Goal: Task Accomplishment & Management: Use online tool/utility

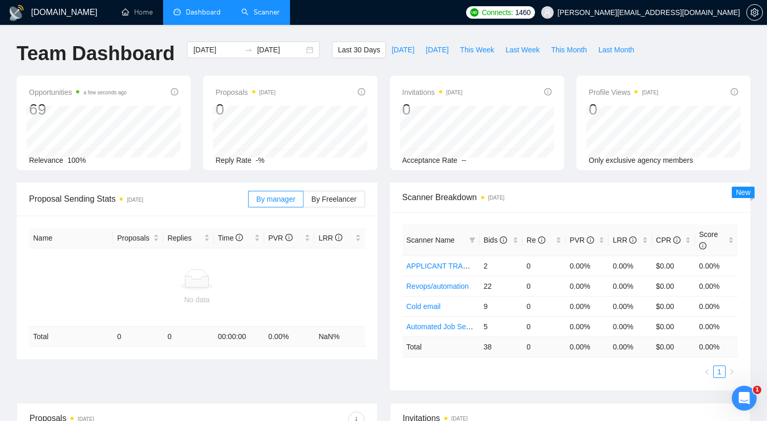
click at [273, 17] on link "Scanner" at bounding box center [260, 12] width 38 height 9
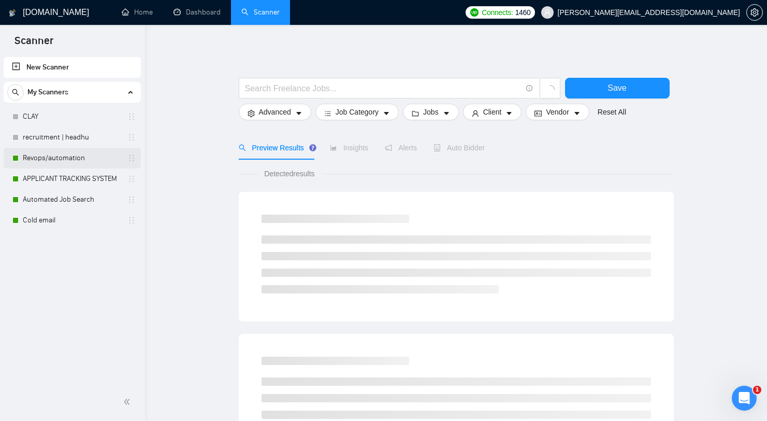
click at [78, 158] on link "Revops/automation" at bounding box center [72, 158] width 98 height 21
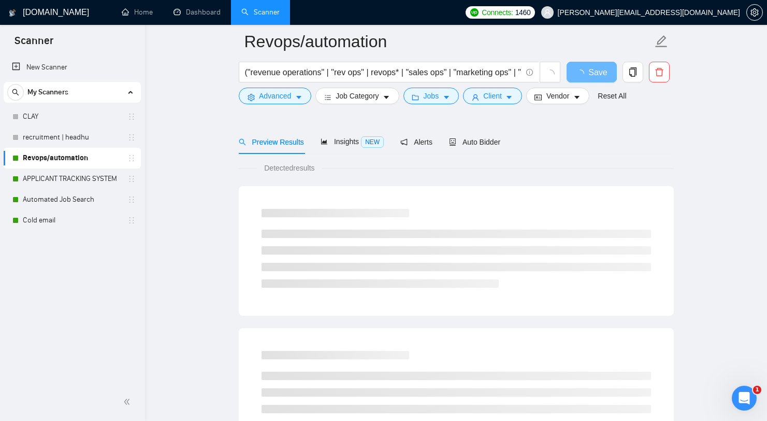
scroll to position [89, 0]
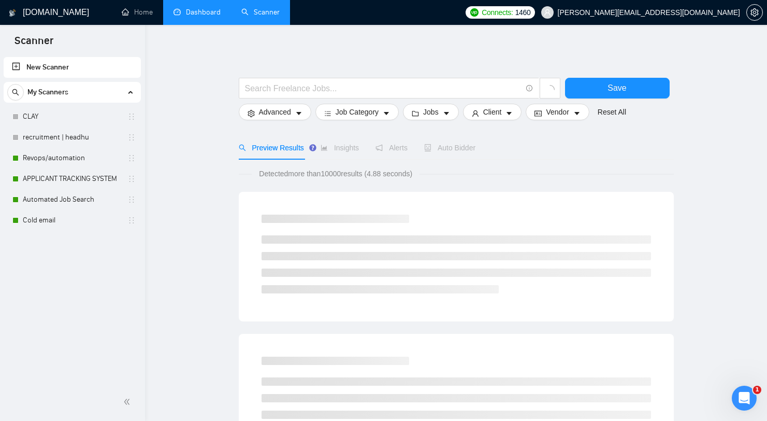
click at [218, 9] on link "Dashboard" at bounding box center [197, 12] width 47 height 9
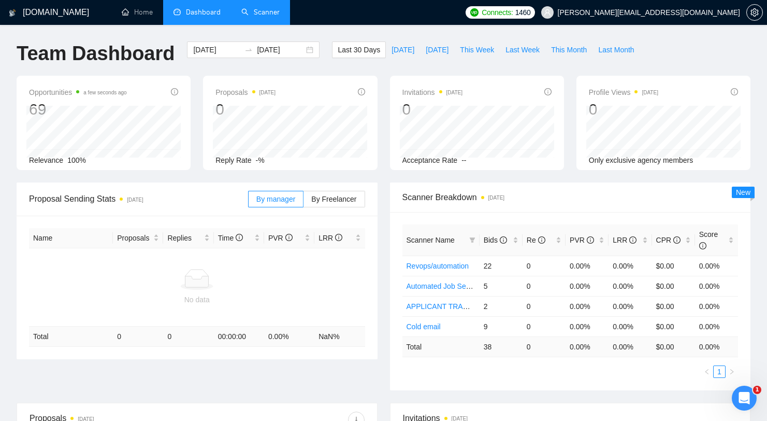
click at [266, 17] on link "Scanner" at bounding box center [260, 12] width 38 height 9
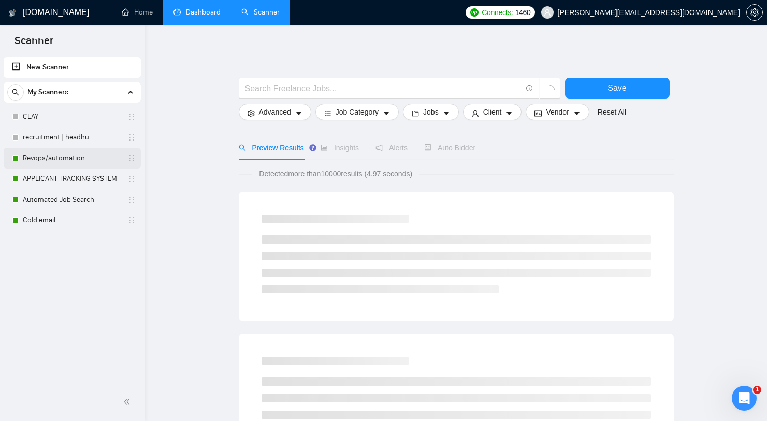
click at [62, 155] on link "Revops/automation" at bounding box center [72, 158] width 98 height 21
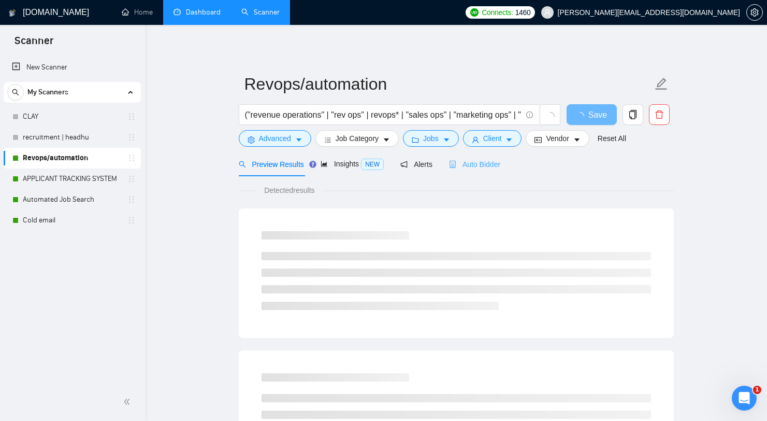
click at [479, 170] on div "Auto Bidder" at bounding box center [474, 164] width 51 height 24
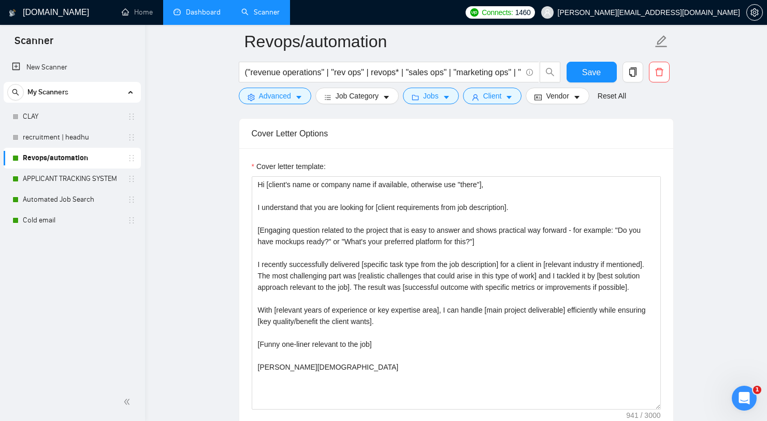
scroll to position [1442, 0]
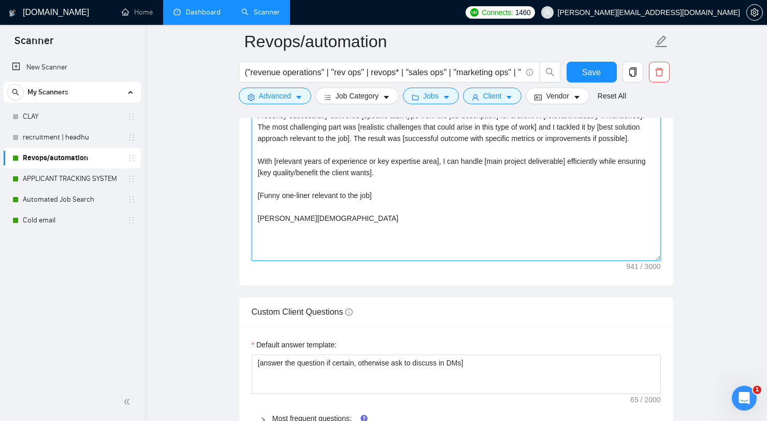
click at [347, 208] on textarea "Hi [client's name or company name if available, otherwise use "there"], I under…" at bounding box center [456, 143] width 409 height 233
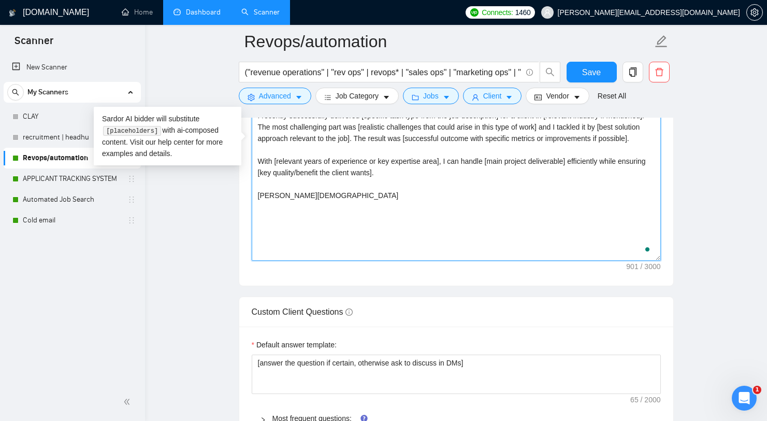
type textarea "Hi [client's name or company name if available, otherwise use "there"], I under…"
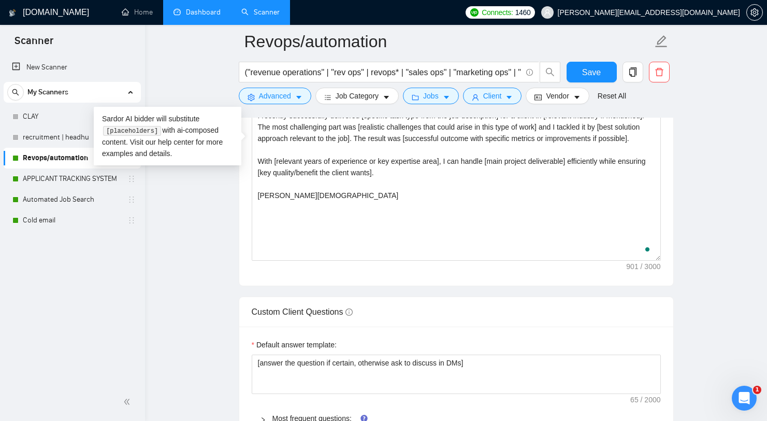
click at [586, 60] on form "Revops/automation ("revenue operations" | "rev ops" | revops* | "sales ops" | "…" at bounding box center [456, 67] width 435 height 84
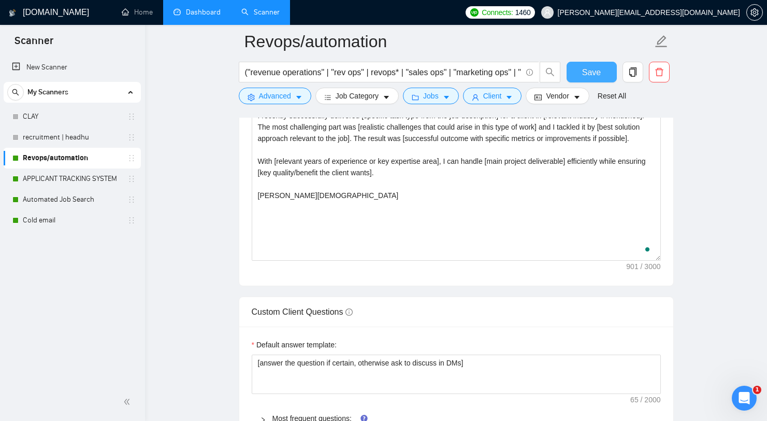
click at [586, 66] on span "Save" at bounding box center [591, 72] width 19 height 13
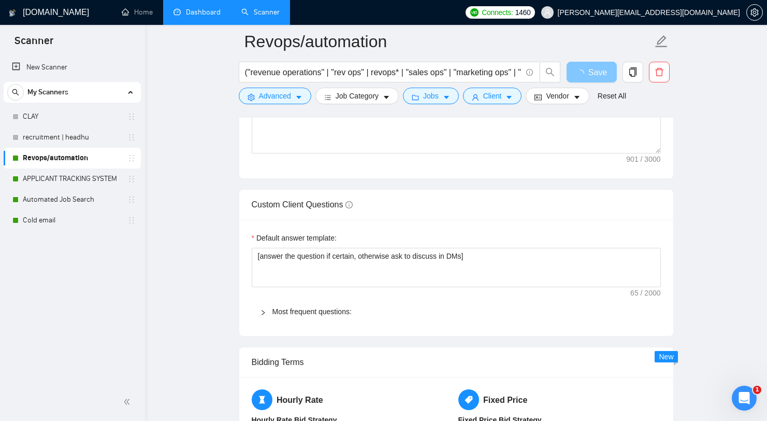
scroll to position [1368, 0]
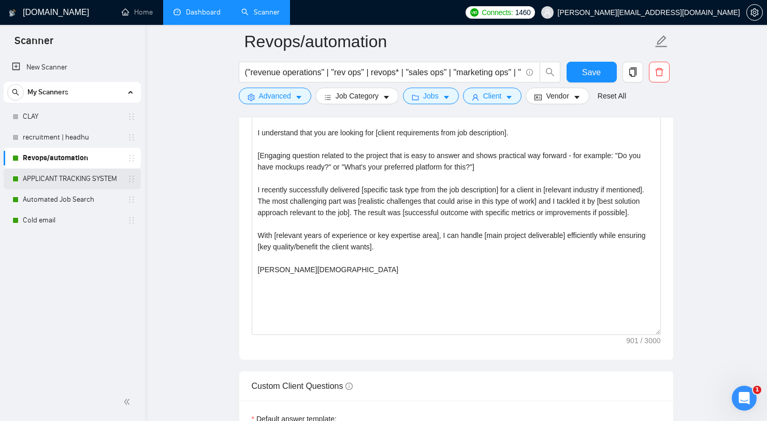
click at [82, 176] on link "APPLICANT TRACKING SYSTEM" at bounding box center [72, 178] width 98 height 21
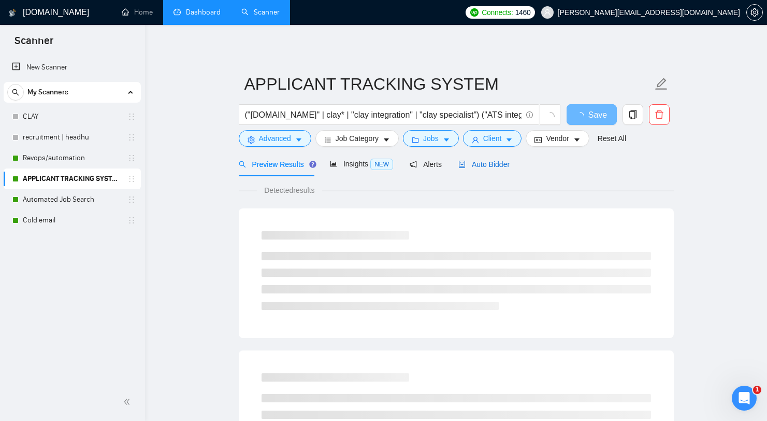
click at [508, 167] on span "Auto Bidder" at bounding box center [484, 164] width 51 height 8
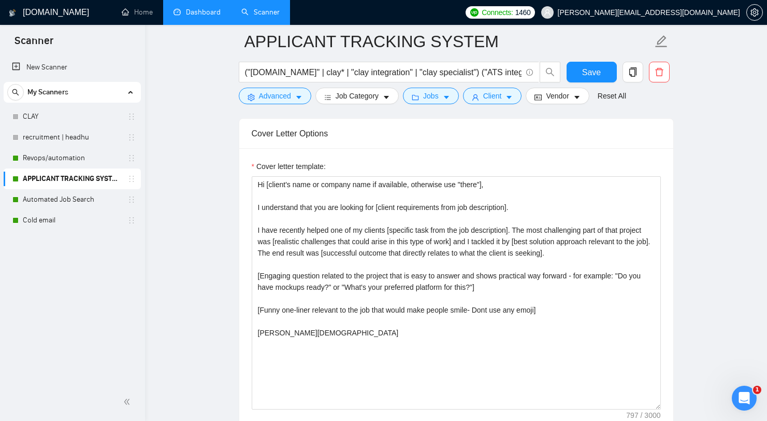
scroll to position [1382, 0]
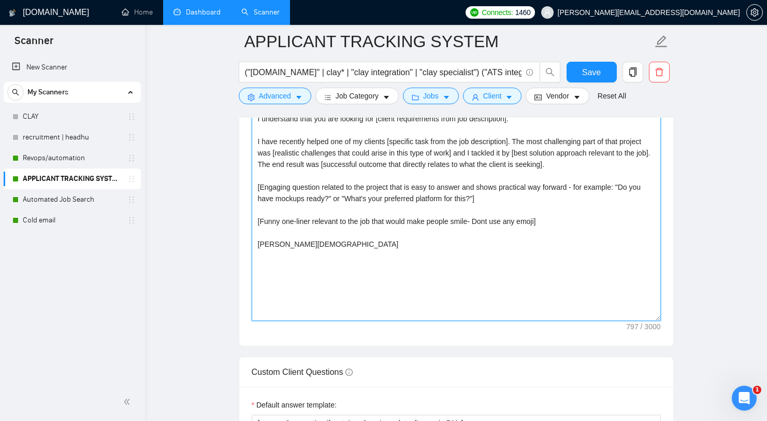
click at [387, 219] on textarea "Hi [client's name or company name if available, otherwise use "there"], I under…" at bounding box center [456, 204] width 409 height 233
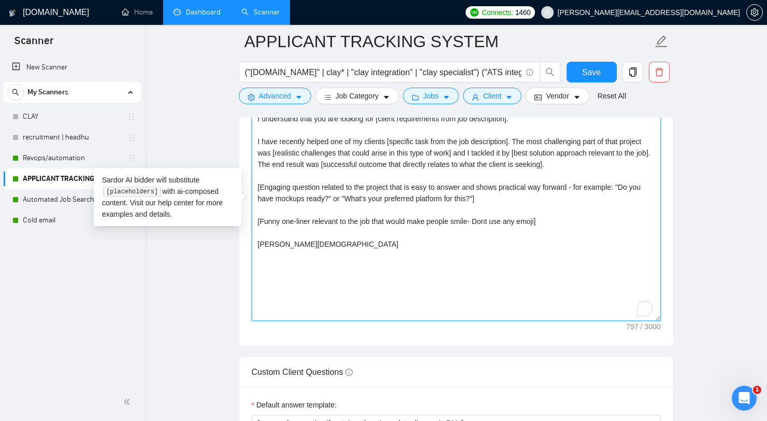
click at [387, 219] on textarea "Hi [client's name or company name if available, otherwise use "there"], I under…" at bounding box center [456, 204] width 409 height 233
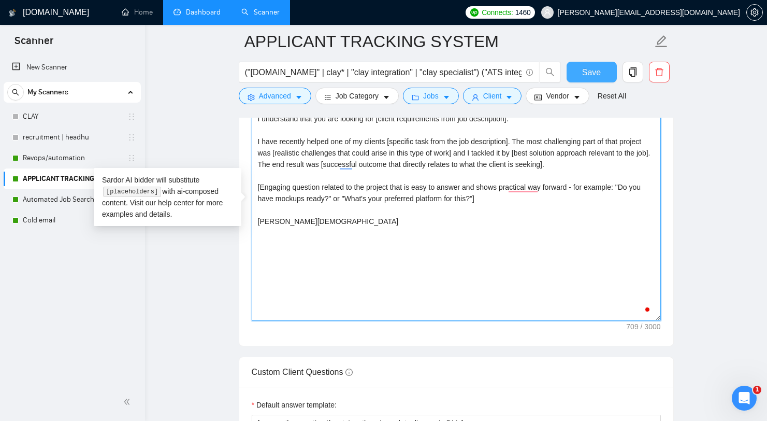
type textarea "Hi [client's name or company name if available, otherwise use "there"], I under…"
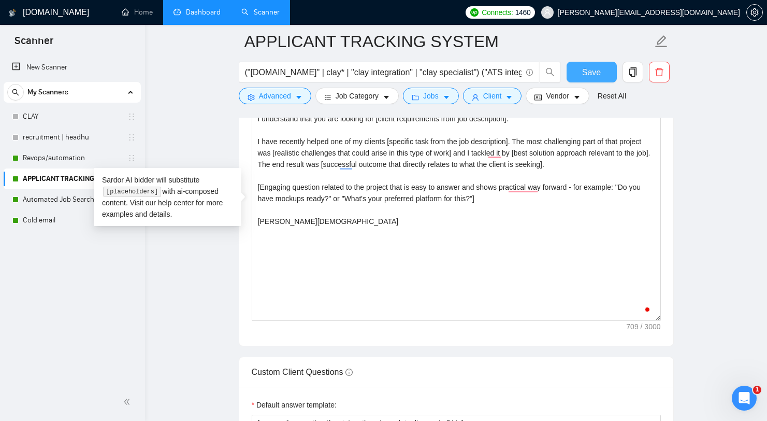
click at [595, 77] on span "Save" at bounding box center [591, 72] width 19 height 13
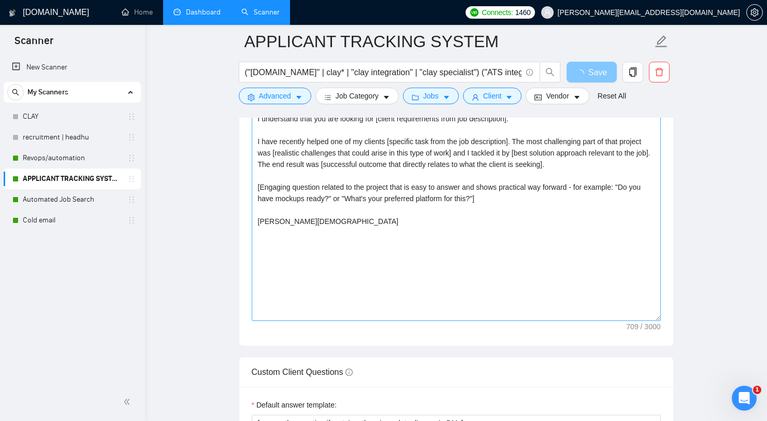
scroll to position [1359, 0]
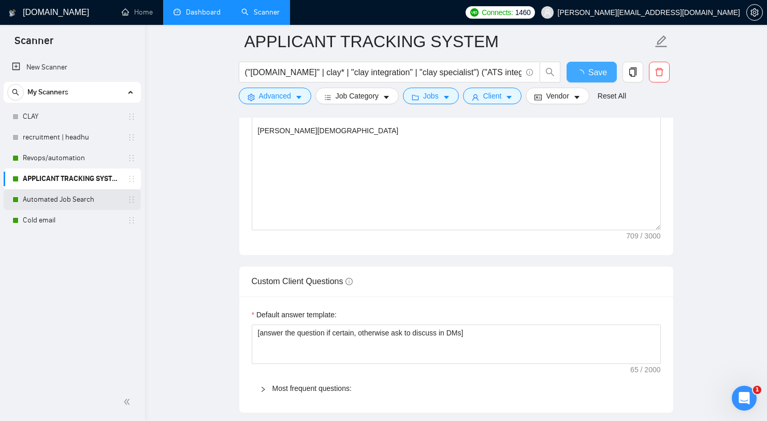
checkbox input "true"
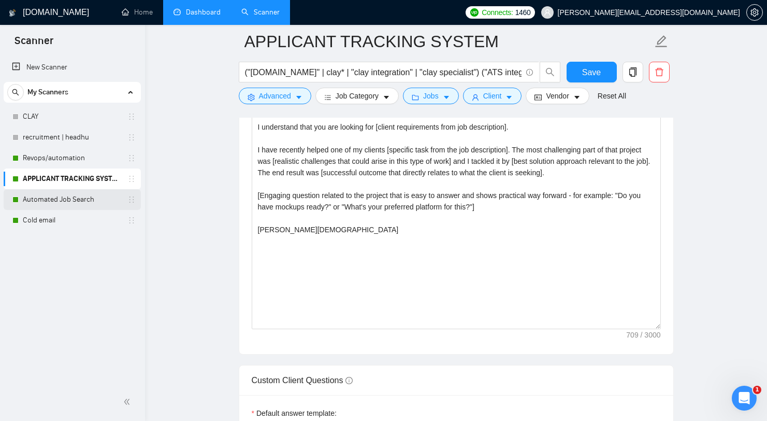
click at [77, 197] on link "Automated Job Search" at bounding box center [72, 199] width 98 height 21
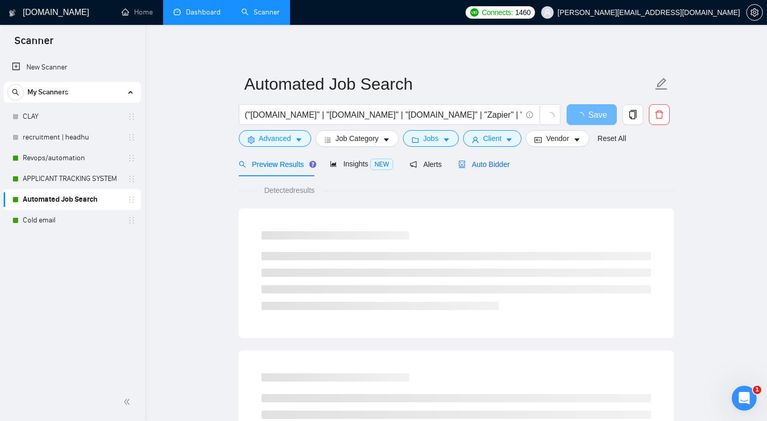
click at [499, 169] on div "Auto Bidder" at bounding box center [484, 164] width 51 height 11
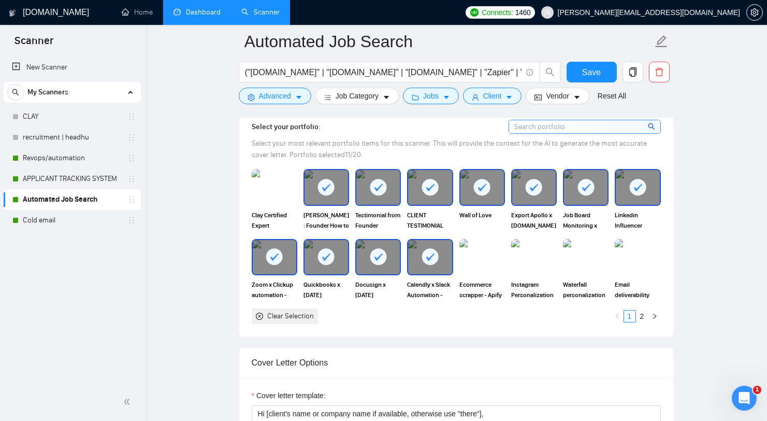
scroll to position [1427, 0]
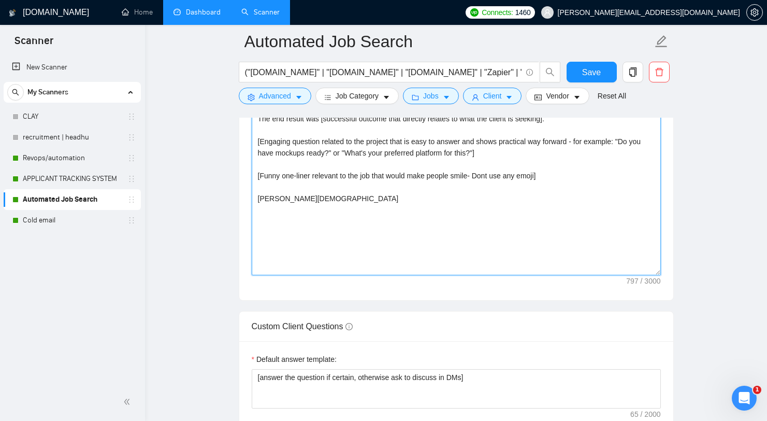
click at [415, 176] on textarea "Hi [client's name or company name if available, otherwise use "there"], I under…" at bounding box center [456, 158] width 409 height 233
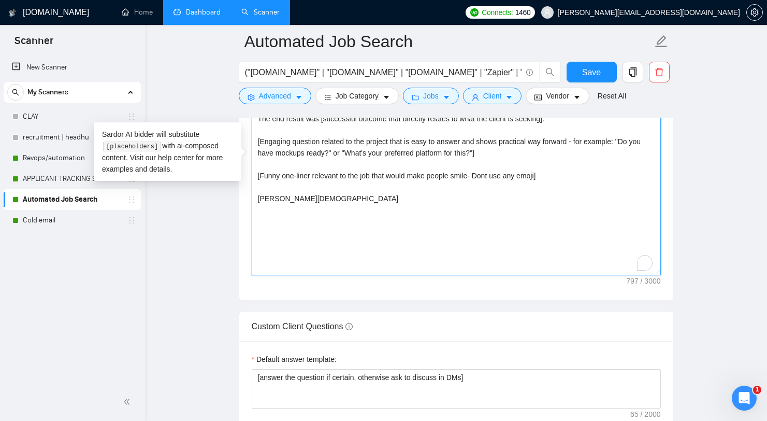
click at [415, 176] on textarea "Hi [client's name or company name if available, otherwise use "there"], I under…" at bounding box center [456, 158] width 409 height 233
type textarea "Hi [client's name or company name if available, otherwise use "there"], I under…"
